Goal: Find contact information: Find contact information

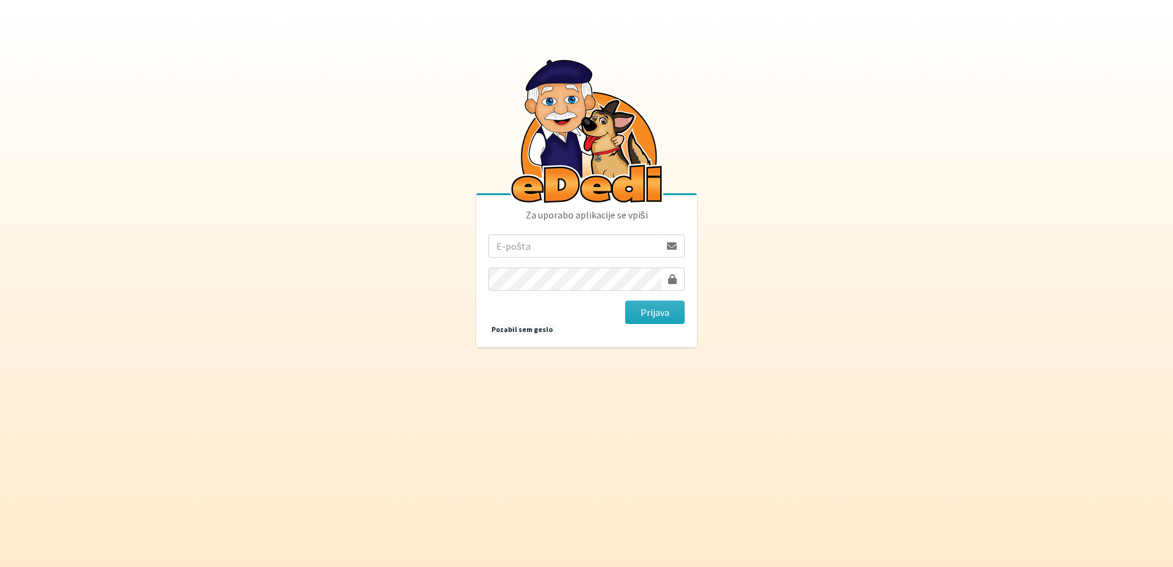
drag, startPoint x: 0, startPoint y: 0, endPoint x: 585, endPoint y: 247, distance: 635.0
click at [585, 247] on input "email" at bounding box center [574, 245] width 172 height 23
type input "[EMAIL_ADDRESS][DOMAIN_NAME]"
click at [663, 317] on button "Prijava" at bounding box center [655, 312] width 60 height 23
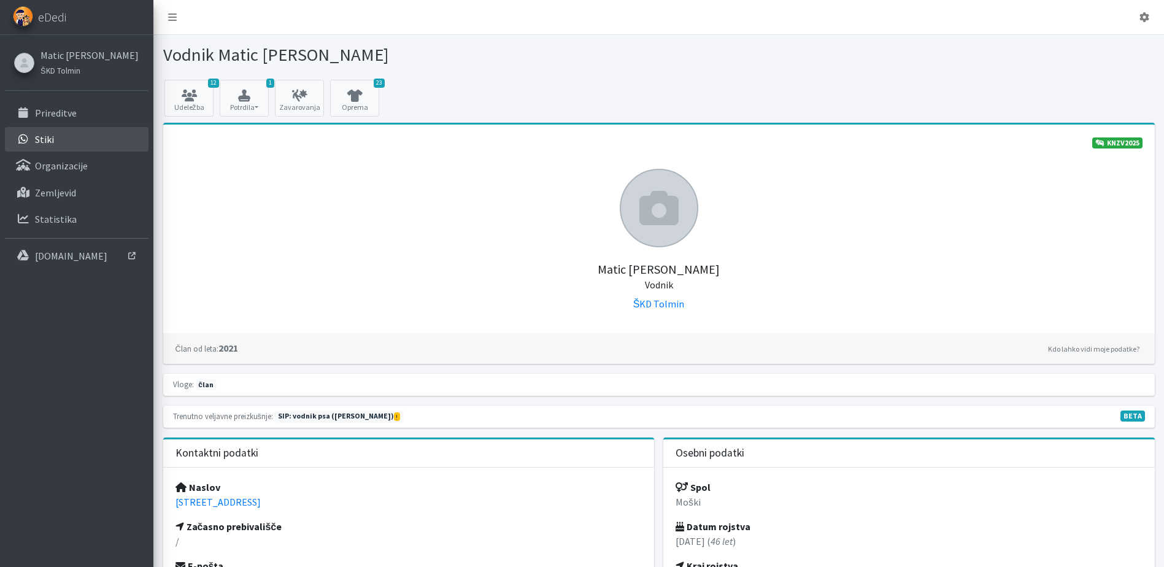
click at [37, 132] on link "Stiki" at bounding box center [77, 139] width 144 height 25
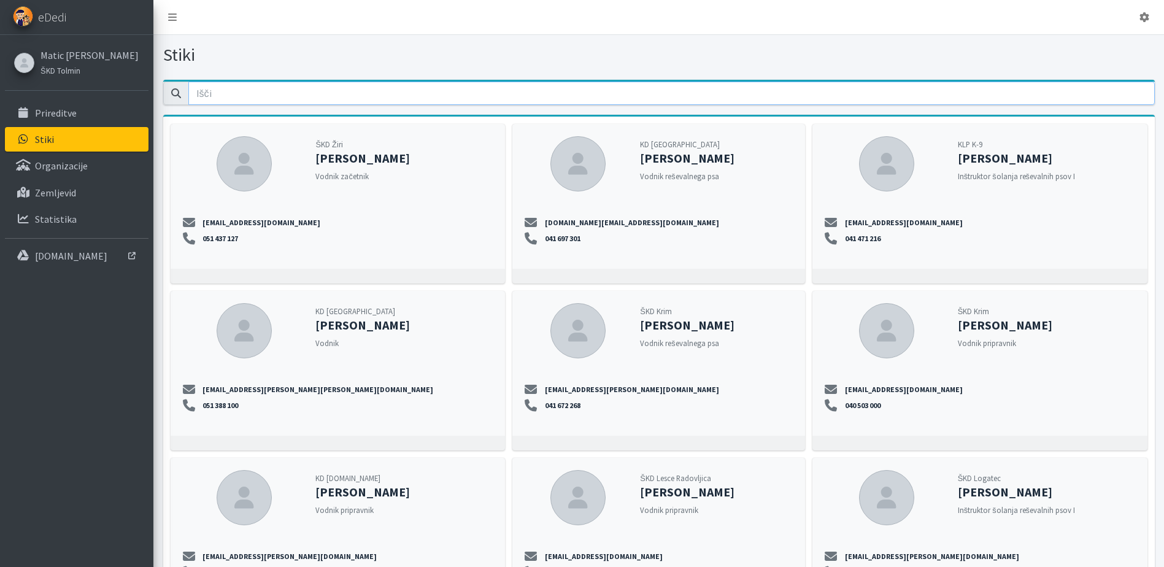
click at [309, 96] on input "email" at bounding box center [671, 93] width 967 height 23
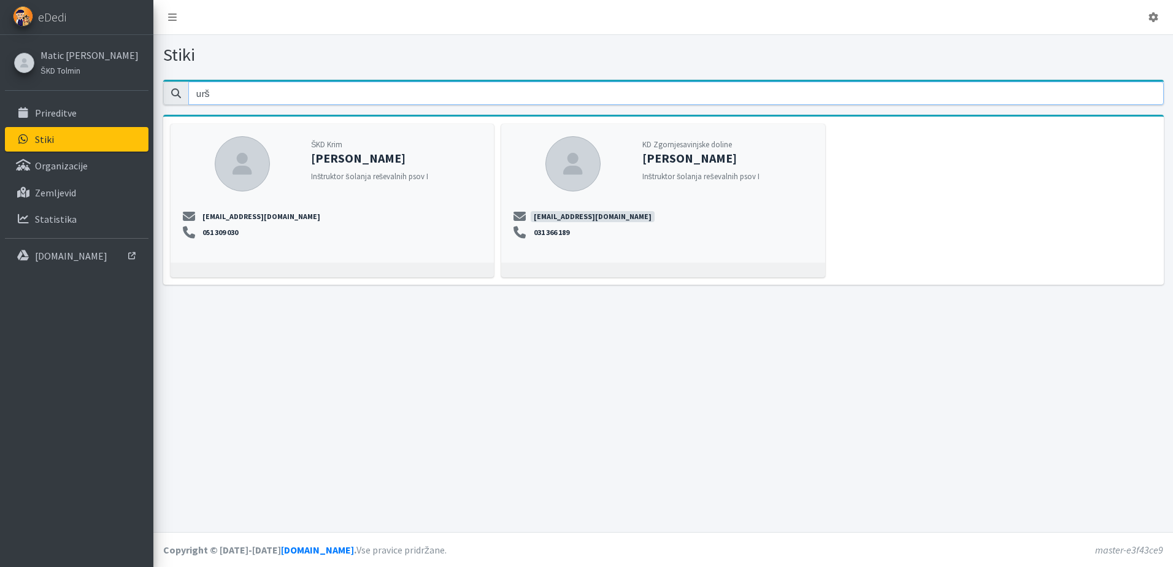
type input "urš"
click at [603, 217] on link "ursa.plesnik@gmail.com" at bounding box center [593, 216] width 124 height 11
drag, startPoint x: 611, startPoint y: 214, endPoint x: 526, endPoint y: 218, distance: 85.4
click at [526, 218] on li "ursa.plesnik@gmail.com" at bounding box center [663, 216] width 299 height 11
copy li "ursa.plesnik@gmail.com"
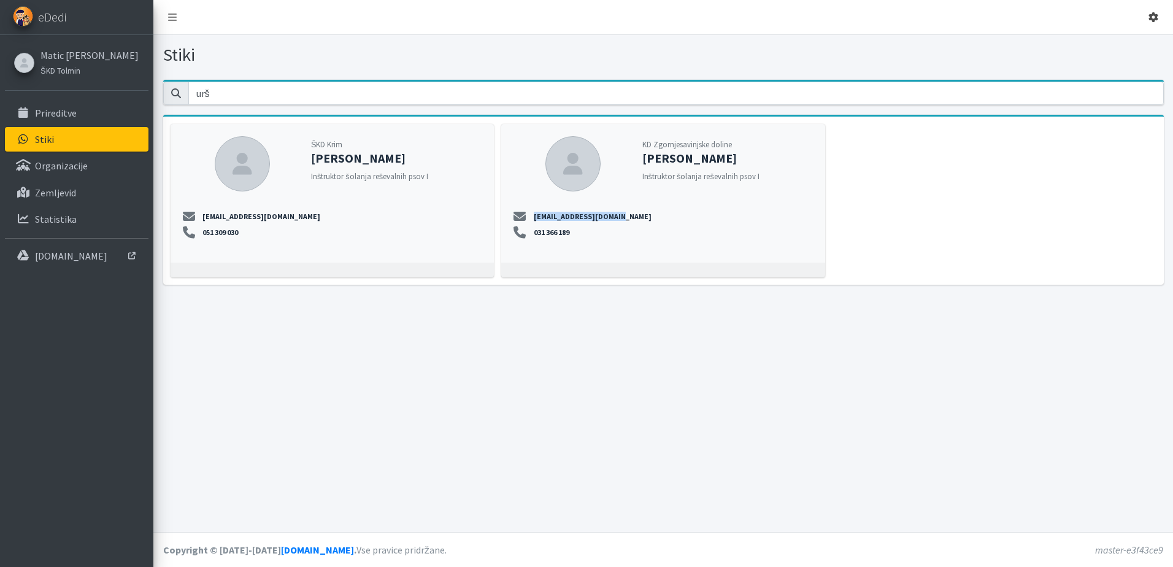
click at [1157, 18] on icon at bounding box center [1154, 17] width 10 height 10
click at [1125, 45] on link "Odjavi se" at bounding box center [1119, 46] width 97 height 20
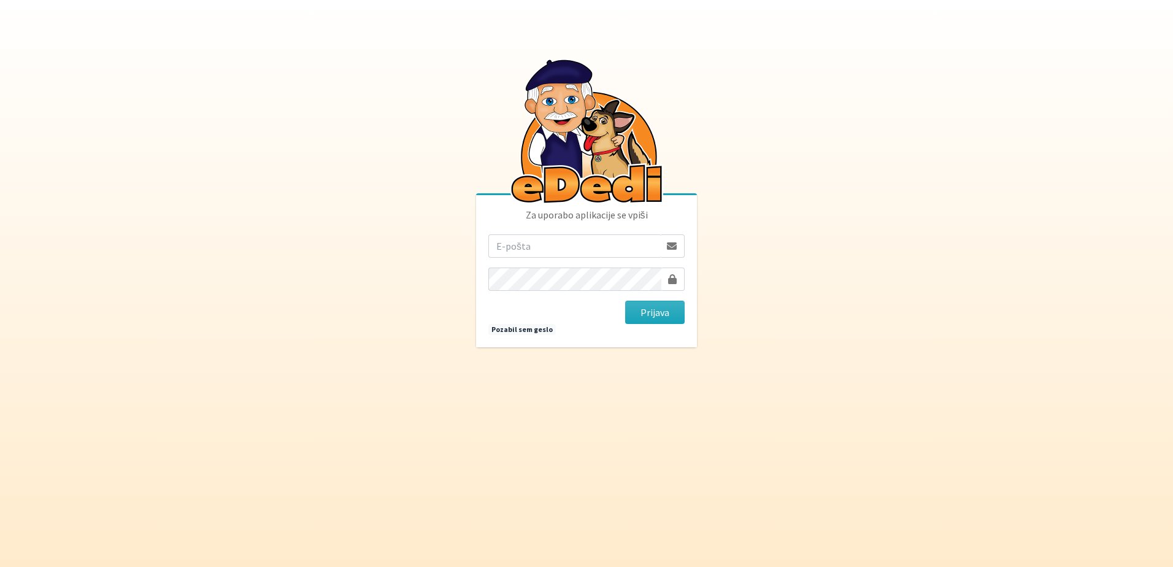
click at [534, 242] on input "email" at bounding box center [574, 245] width 172 height 23
click at [531, 241] on input "email" at bounding box center [574, 245] width 172 height 23
type input "[EMAIL_ADDRESS][DOMAIN_NAME]"
click at [661, 313] on button "Prijava" at bounding box center [655, 312] width 60 height 23
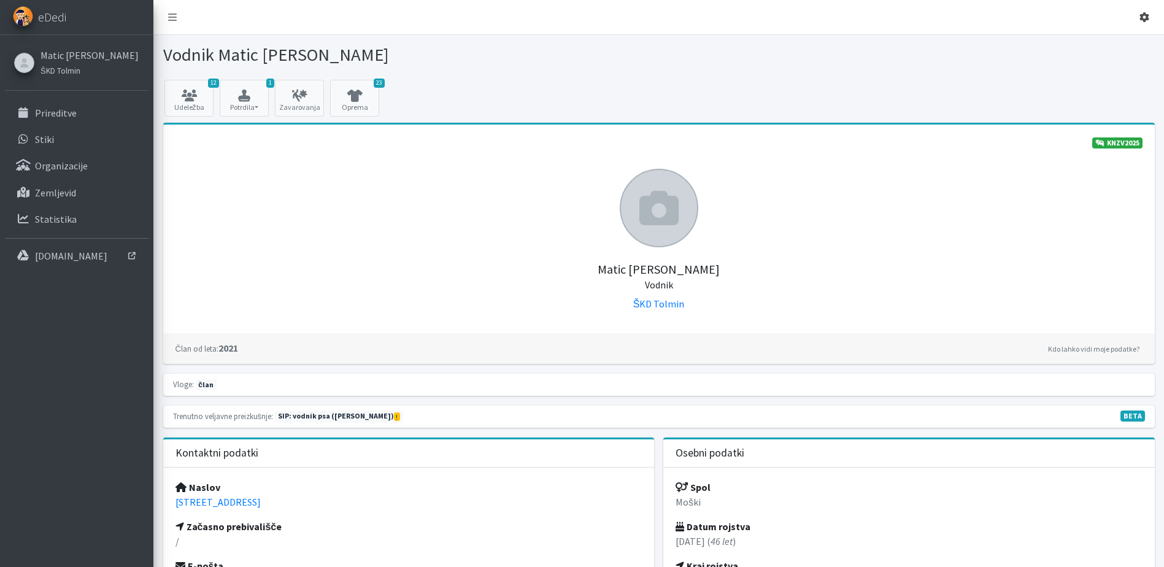
click at [1142, 17] on icon at bounding box center [1145, 17] width 10 height 10
click at [1117, 48] on link "Odjavi se" at bounding box center [1110, 46] width 97 height 20
